Goal: Task Accomplishment & Management: Manage account settings

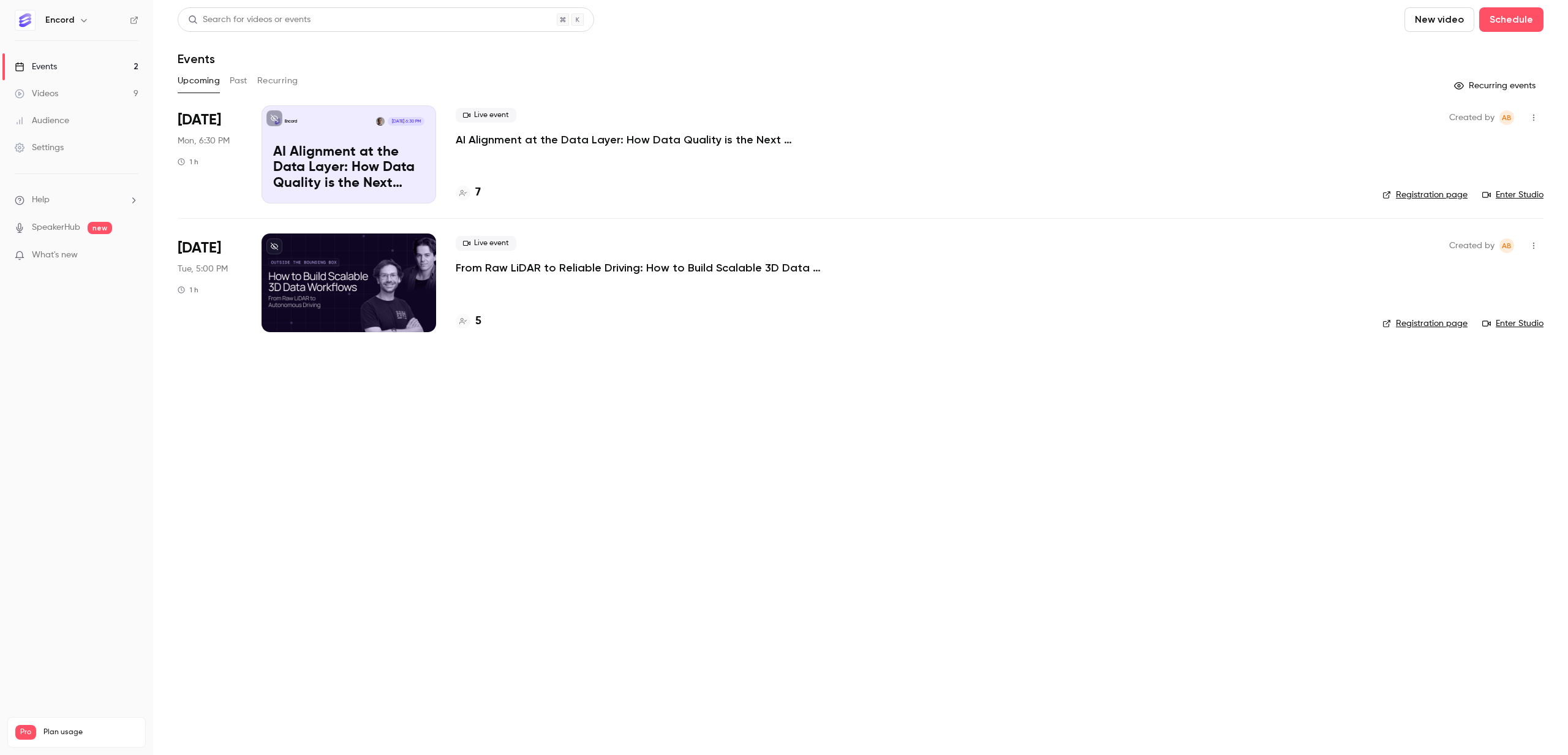
click at [80, 158] on link "Settings" at bounding box center [76, 147] width 153 height 27
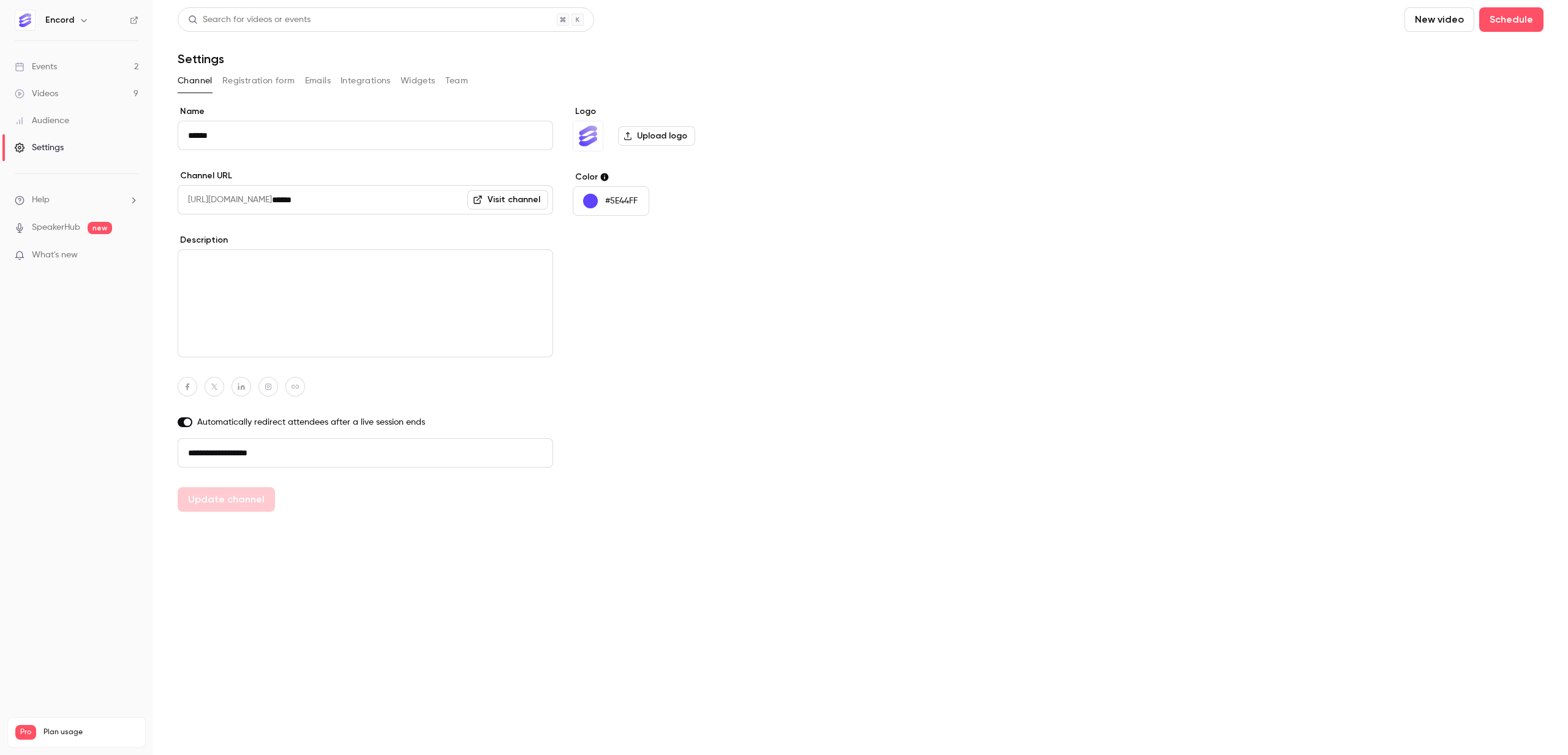
click at [453, 78] on button "Team" at bounding box center [457, 81] width 23 height 20
